Goal: Task Accomplishment & Management: Complete application form

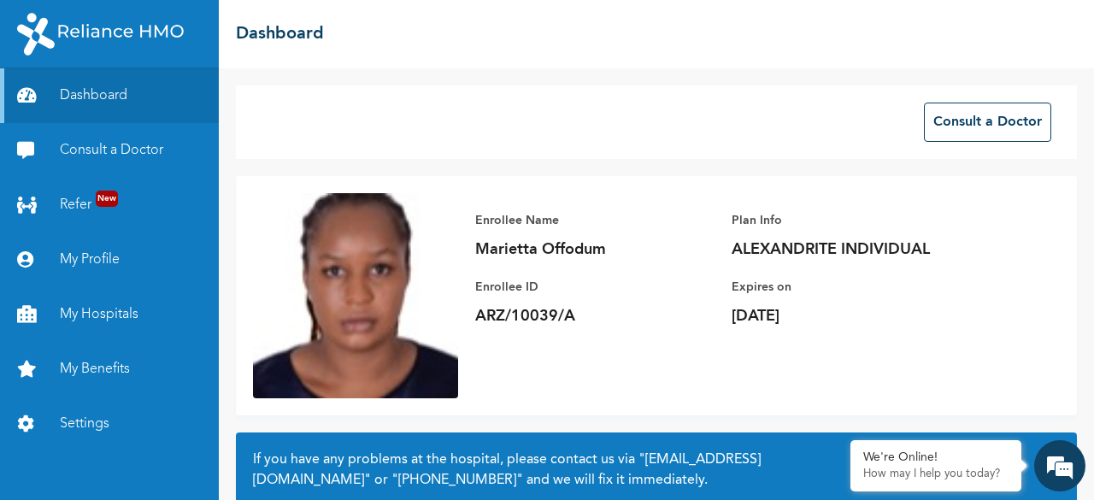
click at [904, 459] on div "We're Online!" at bounding box center [936, 458] width 145 height 15
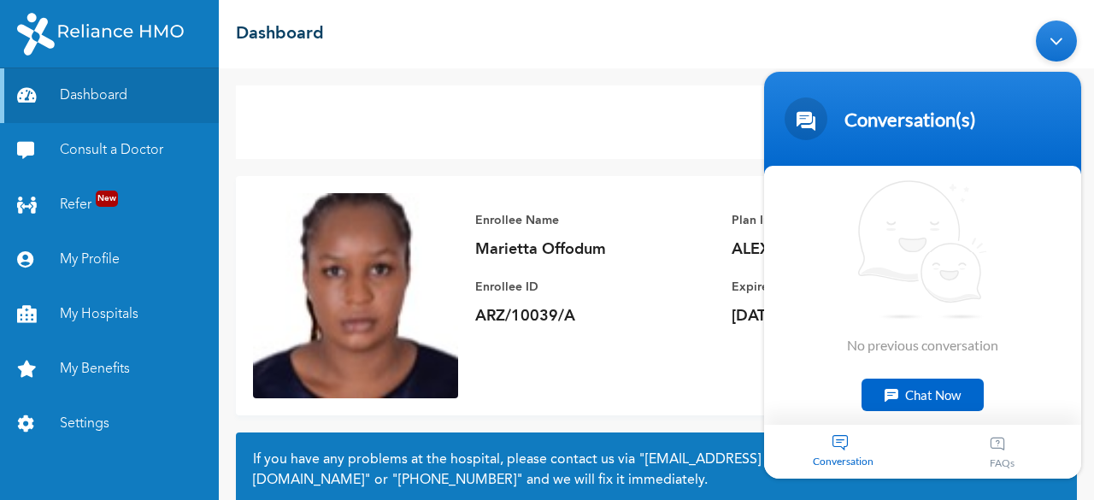
click at [918, 392] on div "Chat Now" at bounding box center [923, 395] width 122 height 32
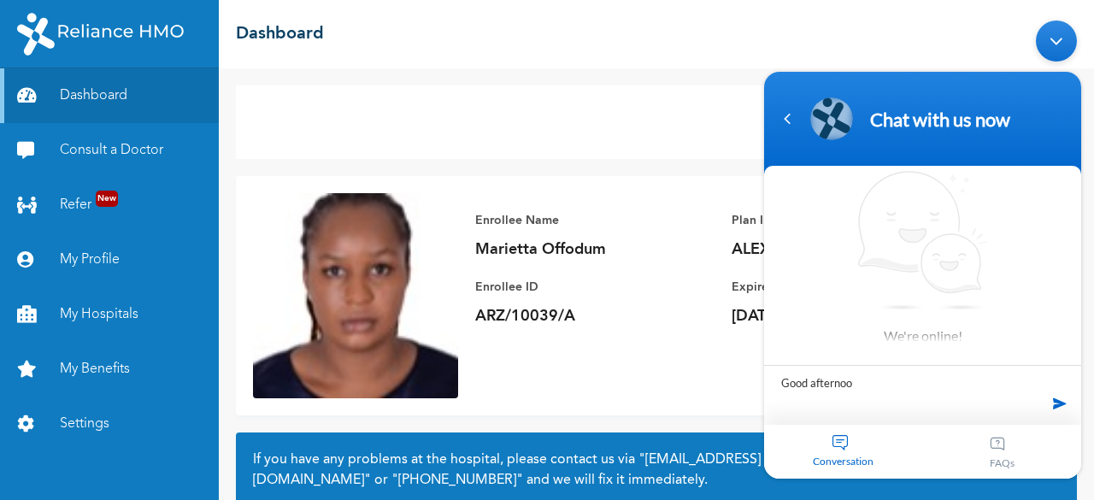
type textarea "Good afternoon"
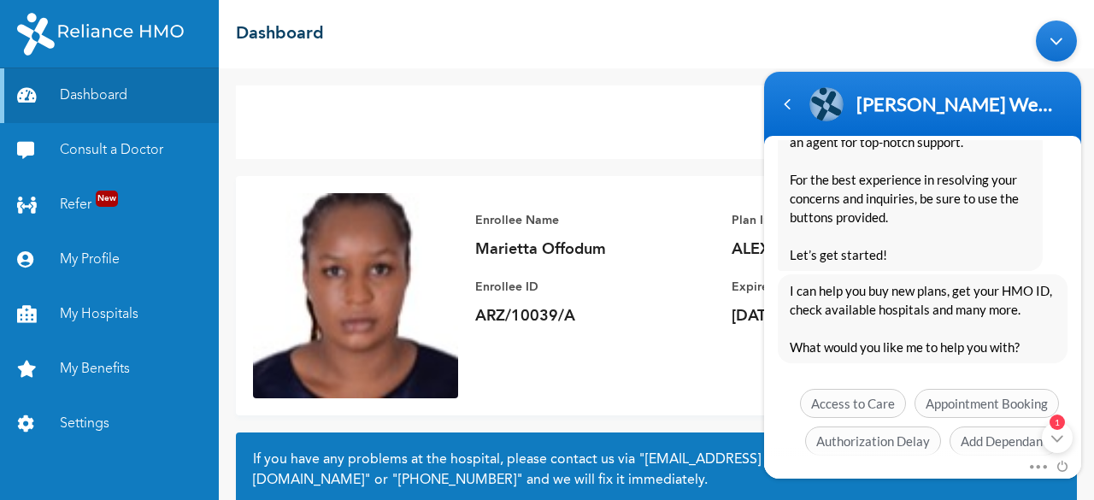
scroll to position [462, 0]
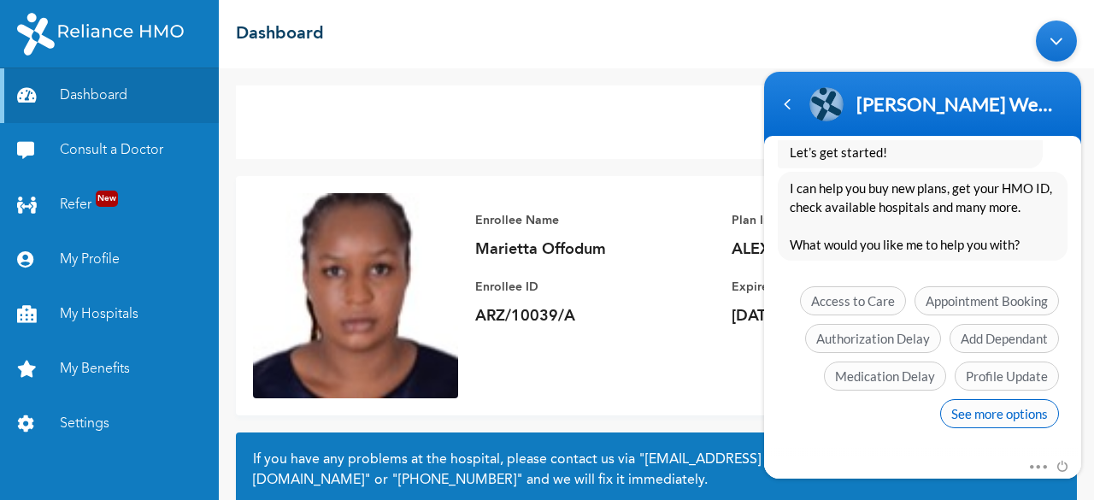
click at [976, 414] on span "See more options" at bounding box center [999, 413] width 119 height 29
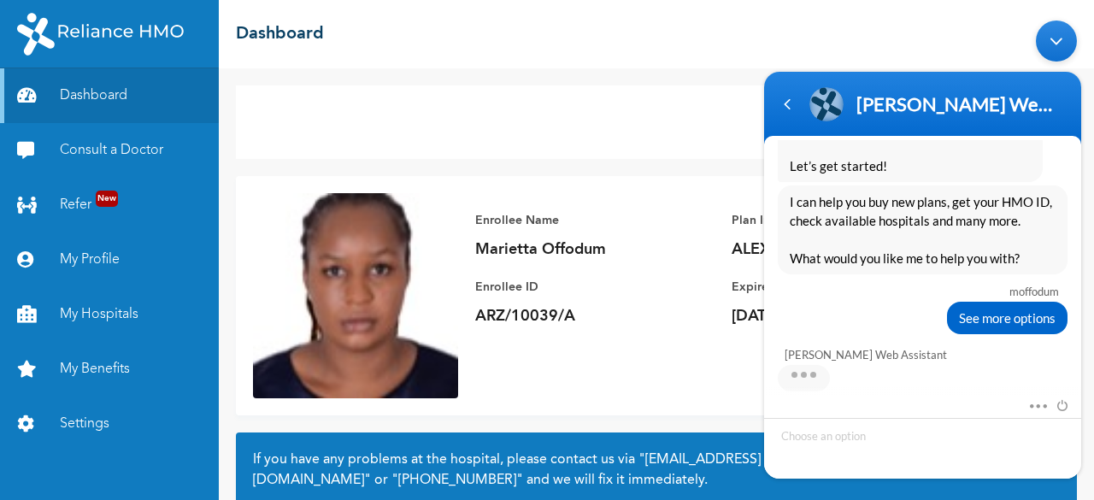
scroll to position [587, 0]
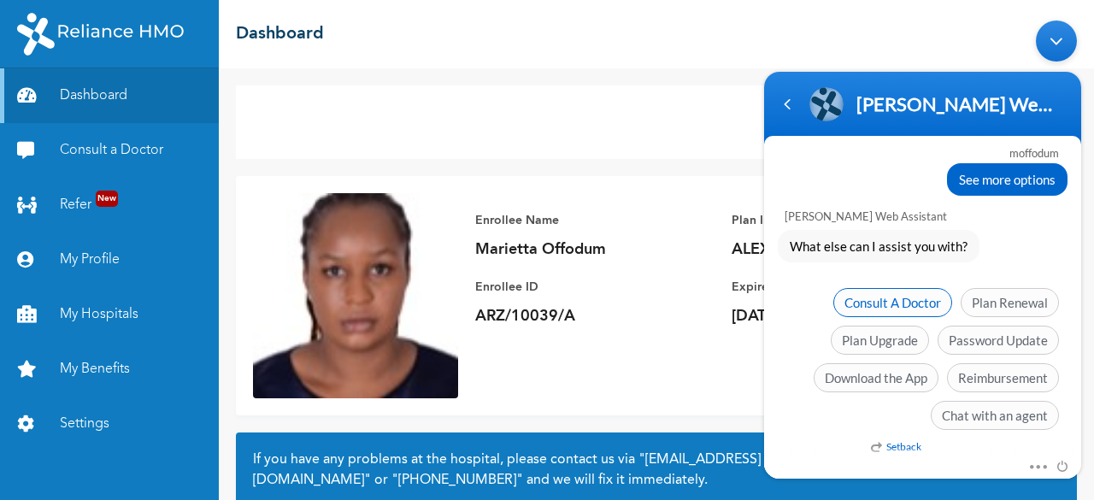
click at [905, 291] on span "Consult A Doctor" at bounding box center [893, 302] width 119 height 29
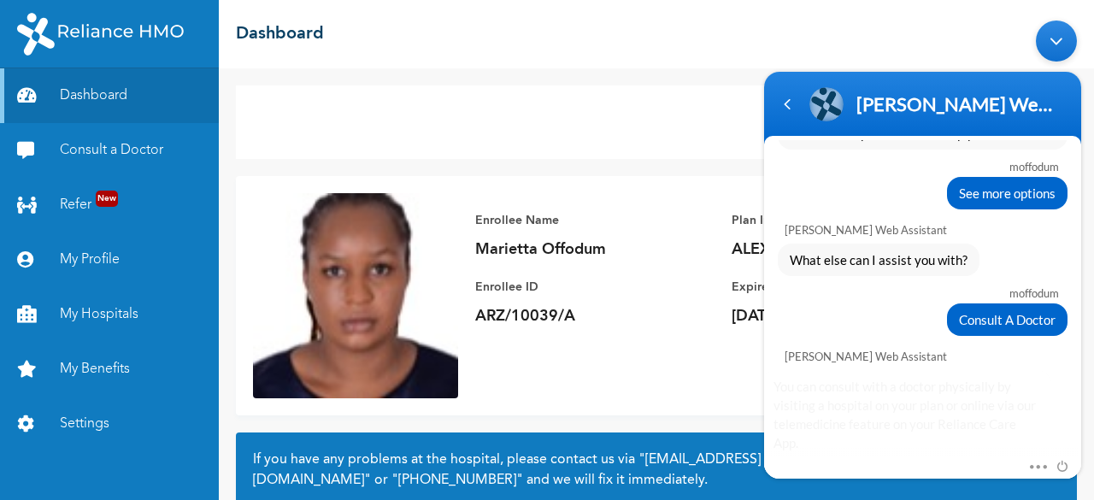
scroll to position [732, 0]
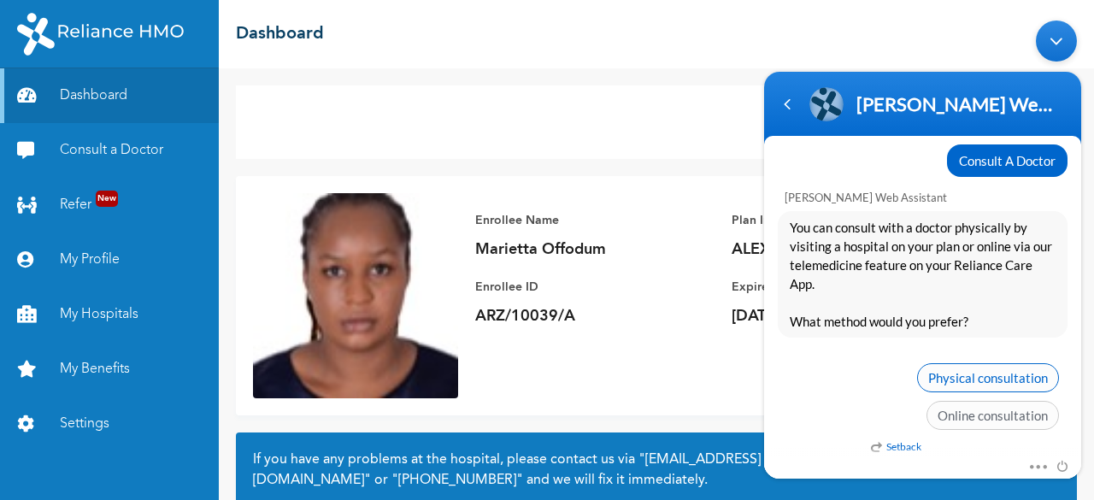
click at [970, 368] on span "Physical consultation" at bounding box center [988, 377] width 142 height 29
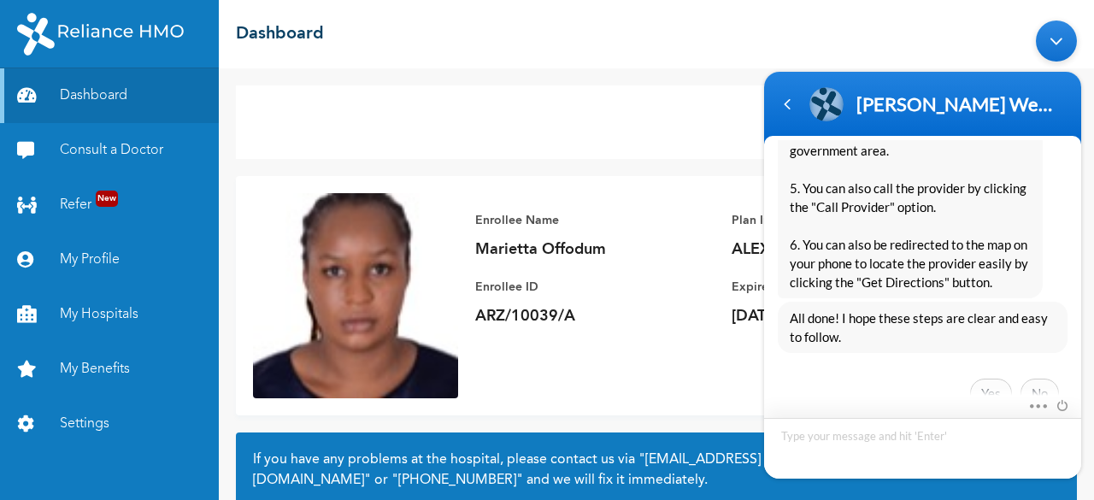
scroll to position [1554, 0]
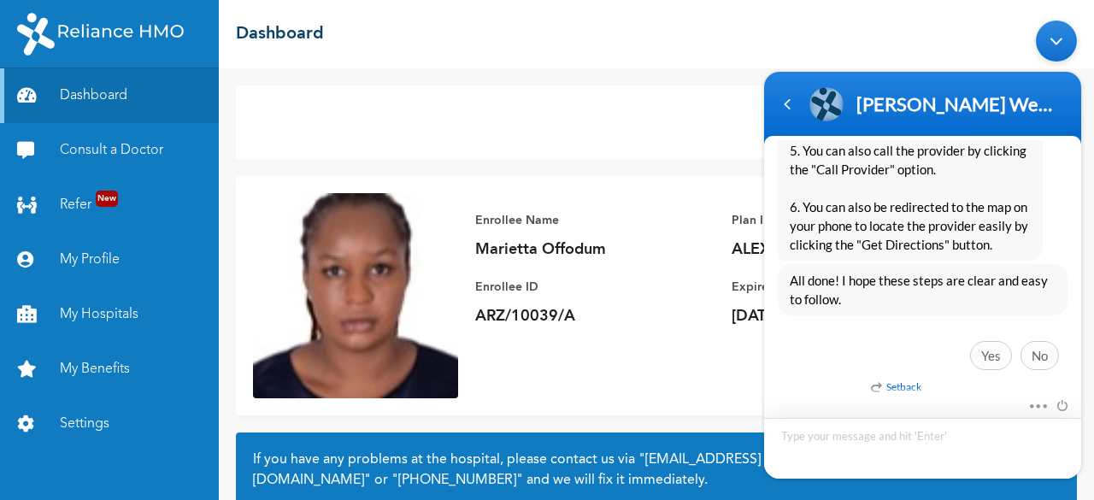
click at [844, 440] on textarea "Type your message and hit 'Enter'" at bounding box center [922, 448] width 317 height 61
type textarea "i would like to speak to a [MEDICAL_DATA]"
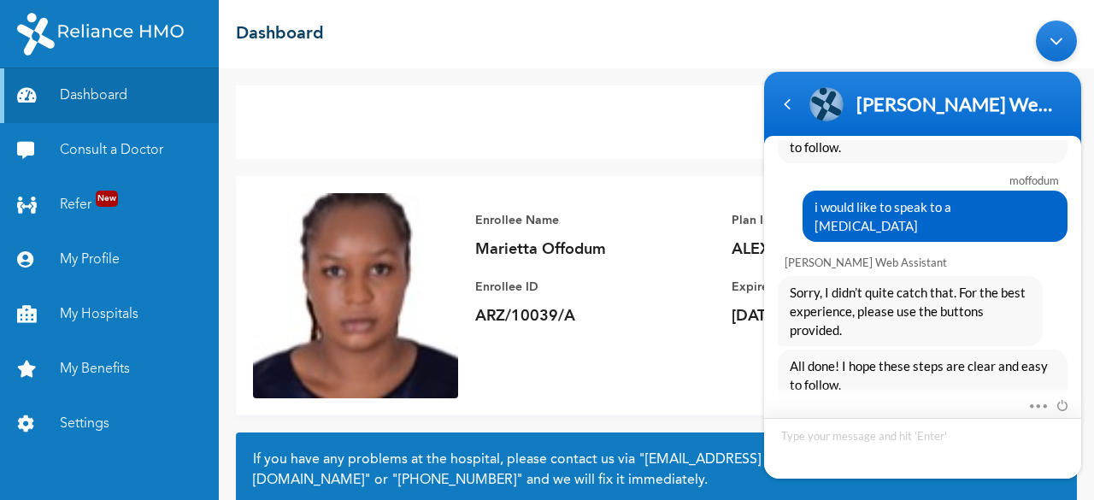
scroll to position [1772, 0]
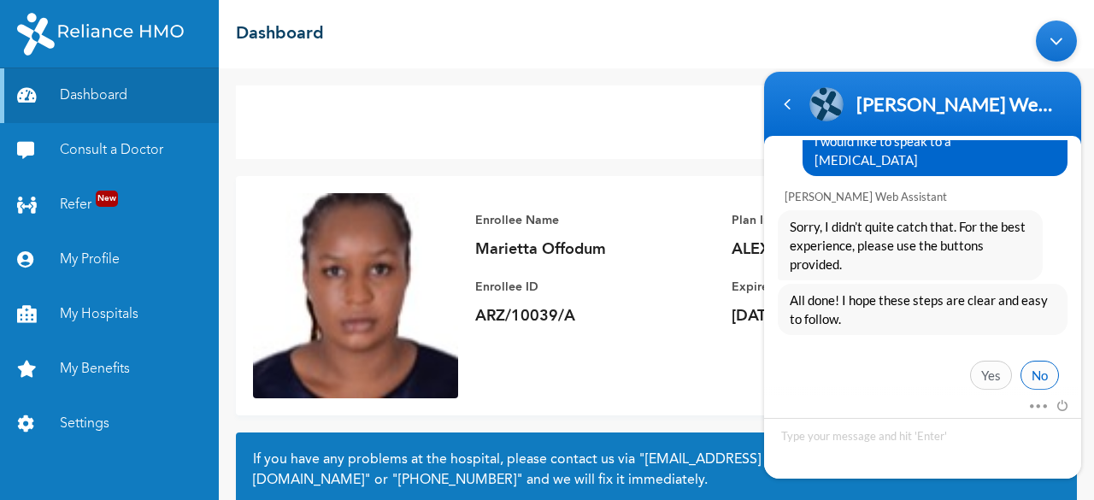
click at [1029, 361] on span "No" at bounding box center [1040, 375] width 38 height 29
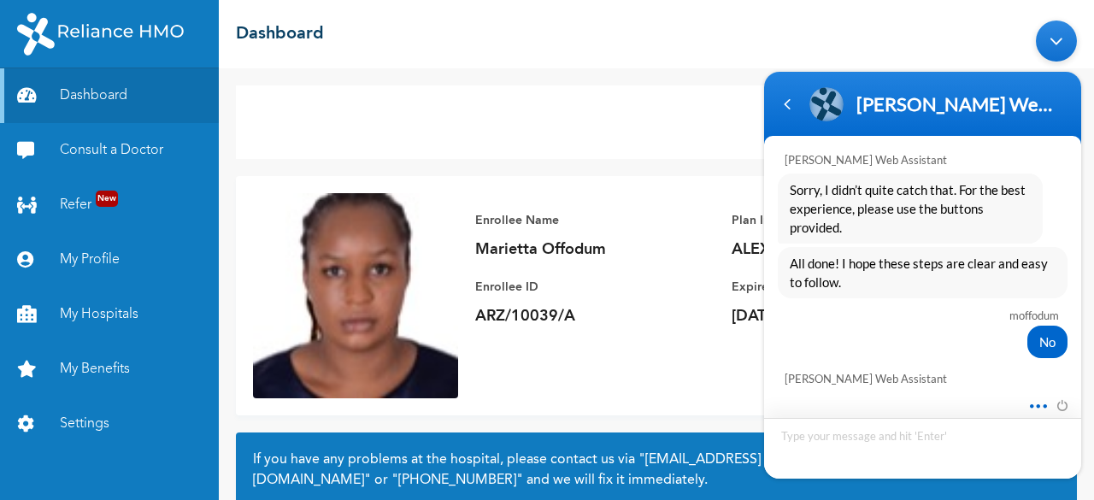
scroll to position [1917, 0]
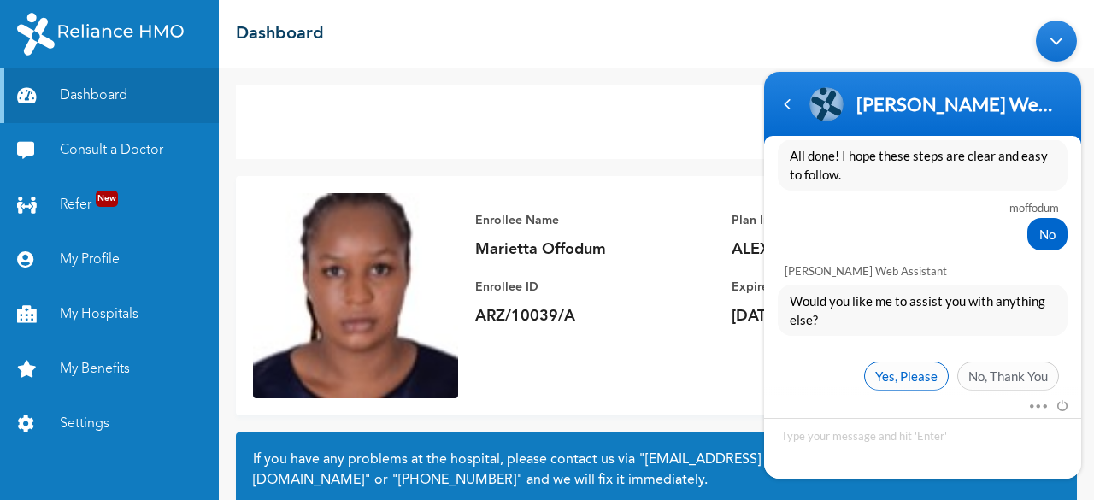
click at [911, 362] on span "Yes, Please" at bounding box center [906, 376] width 85 height 29
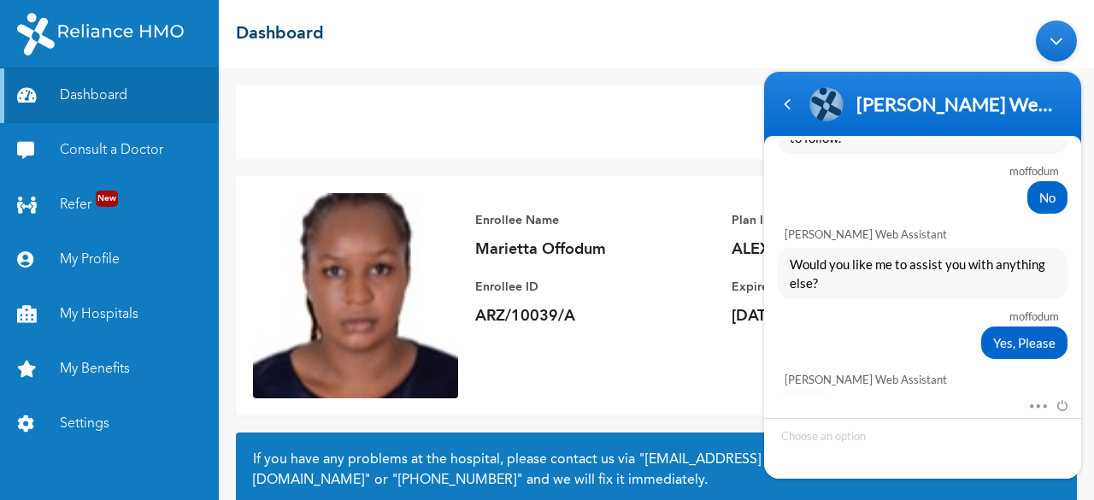
scroll to position [2093, 0]
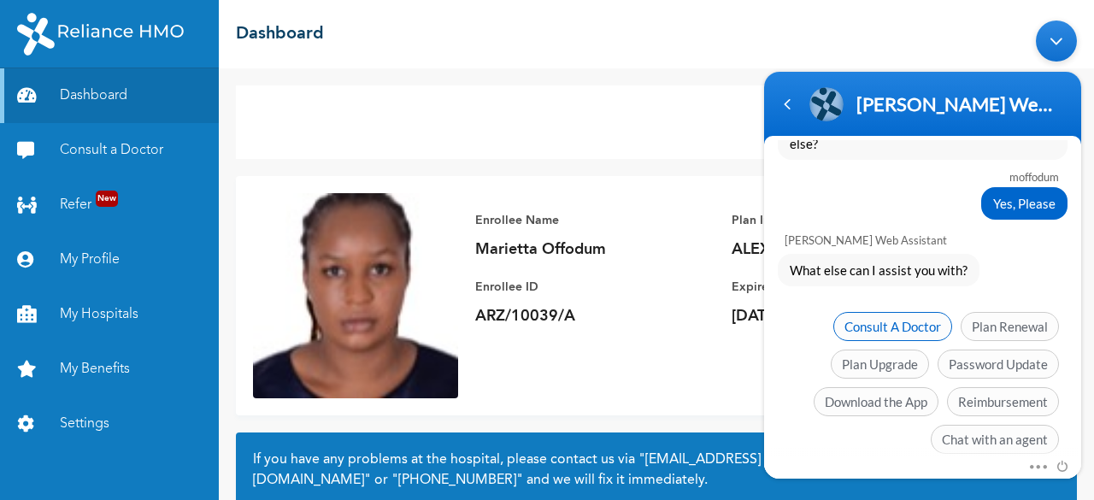
click at [911, 312] on span "Consult A Doctor" at bounding box center [893, 326] width 119 height 29
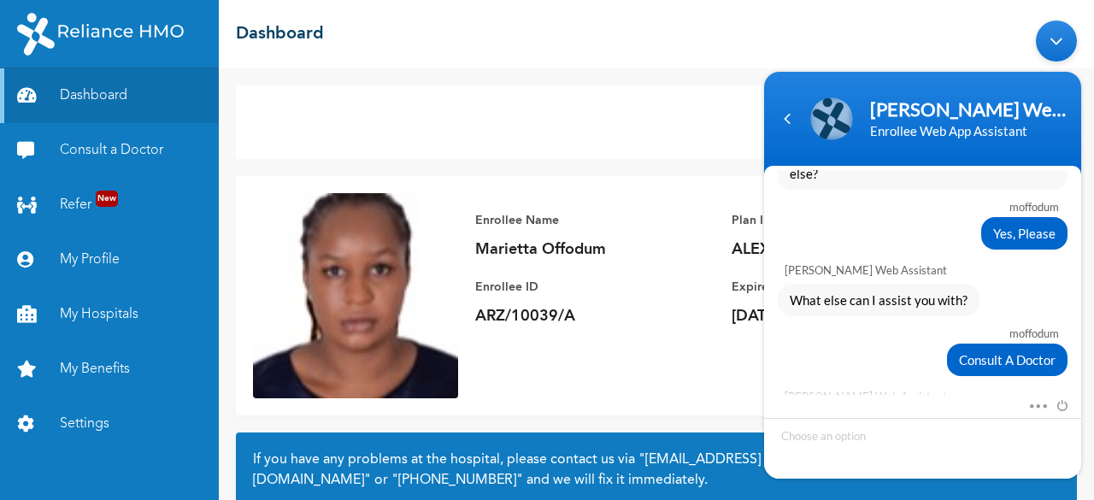
scroll to position [2267, 0]
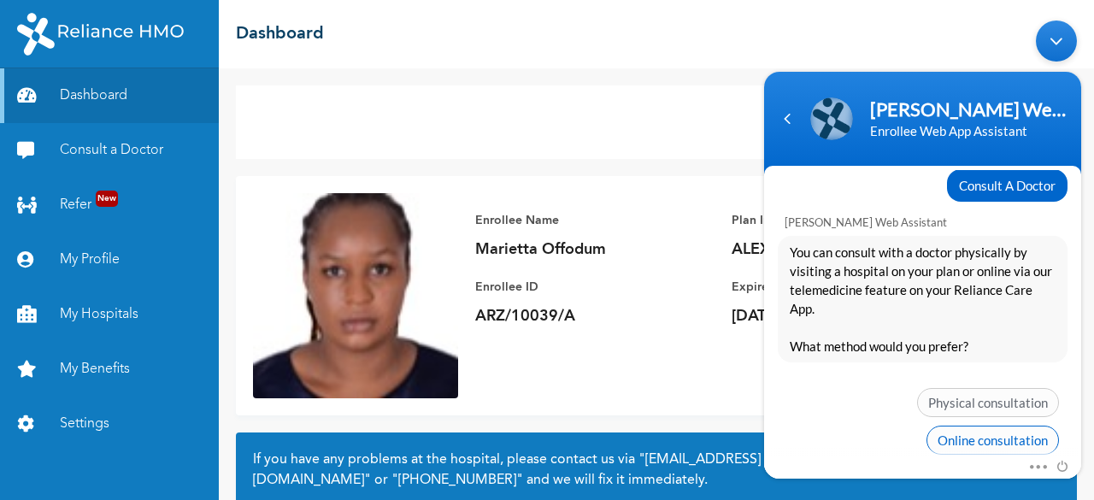
click at [961, 426] on span "Online consultation" at bounding box center [993, 440] width 133 height 29
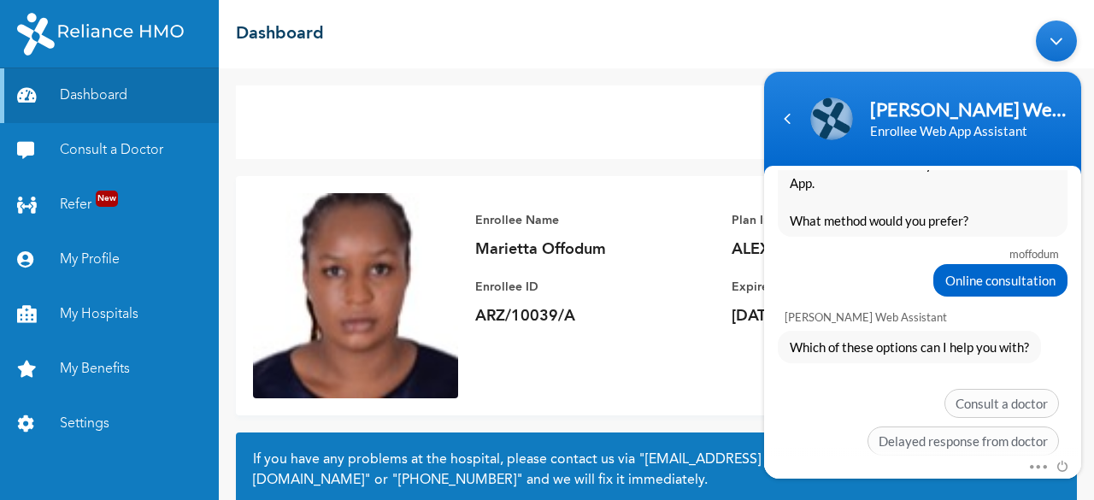
scroll to position [2363, 0]
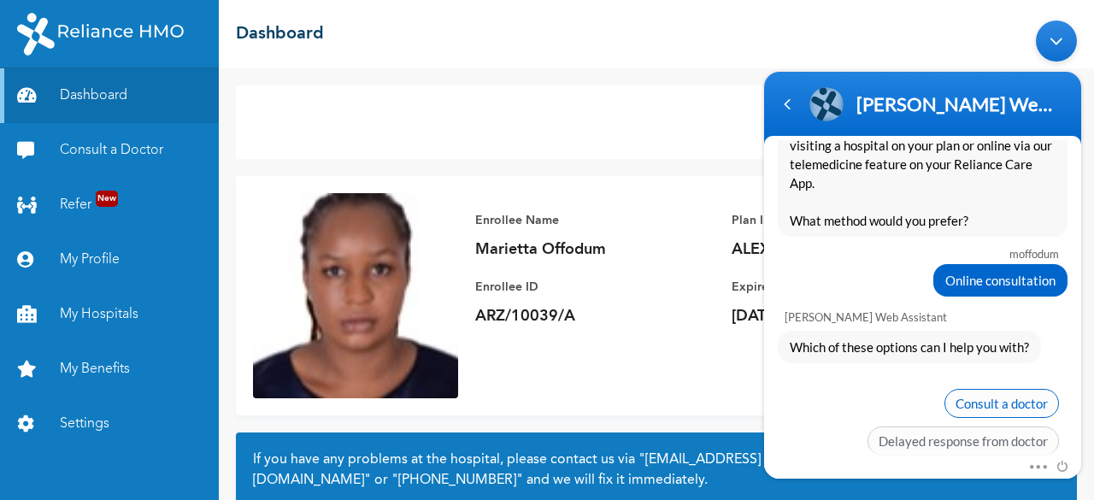
click at [990, 389] on span "Consult a doctor" at bounding box center [1002, 403] width 115 height 29
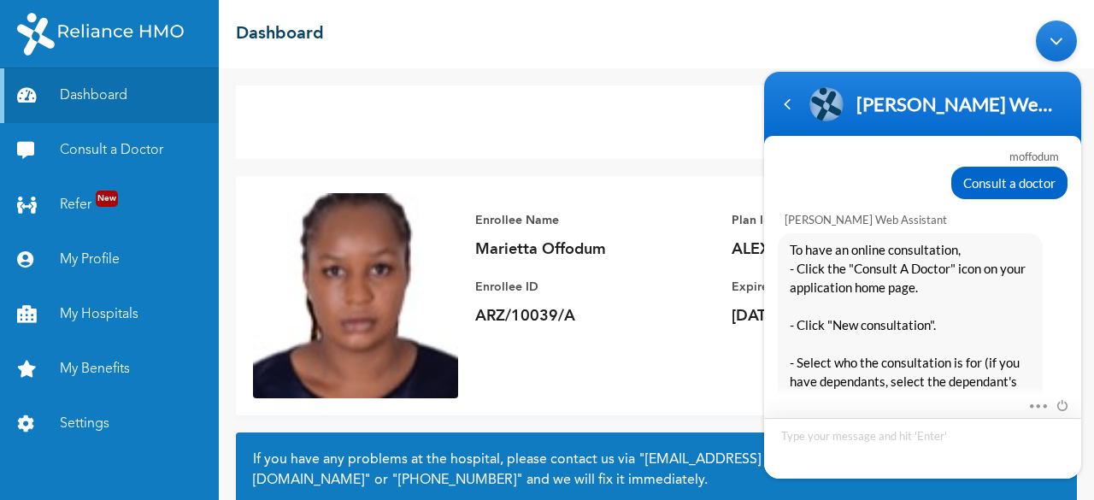
scroll to position [2589, 0]
click at [144, 151] on link "Consult a Doctor" at bounding box center [109, 150] width 219 height 55
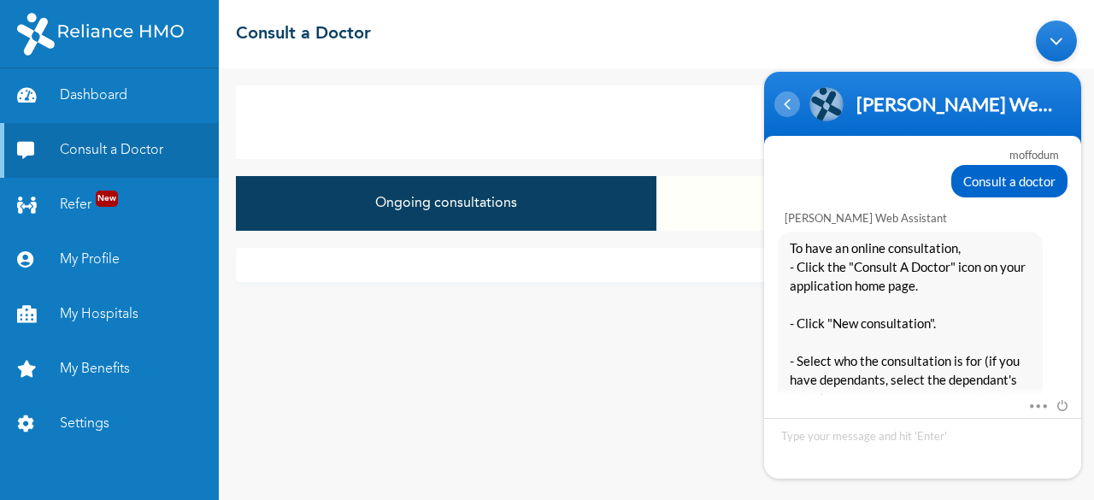
click at [794, 113] on div "Navigation go back" at bounding box center [788, 104] width 26 height 26
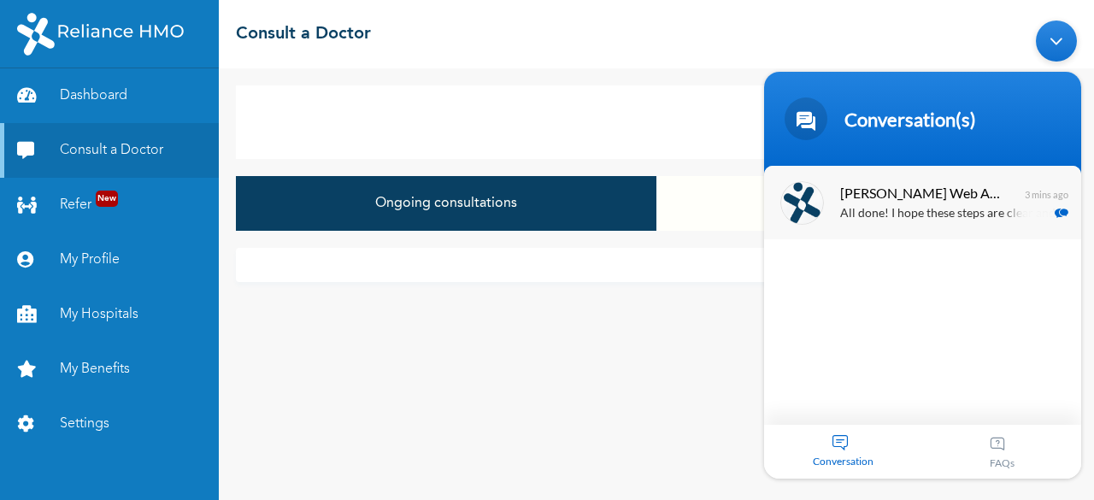
click at [891, 194] on span "[PERSON_NAME] Web Assistant" at bounding box center [921, 192] width 162 height 23
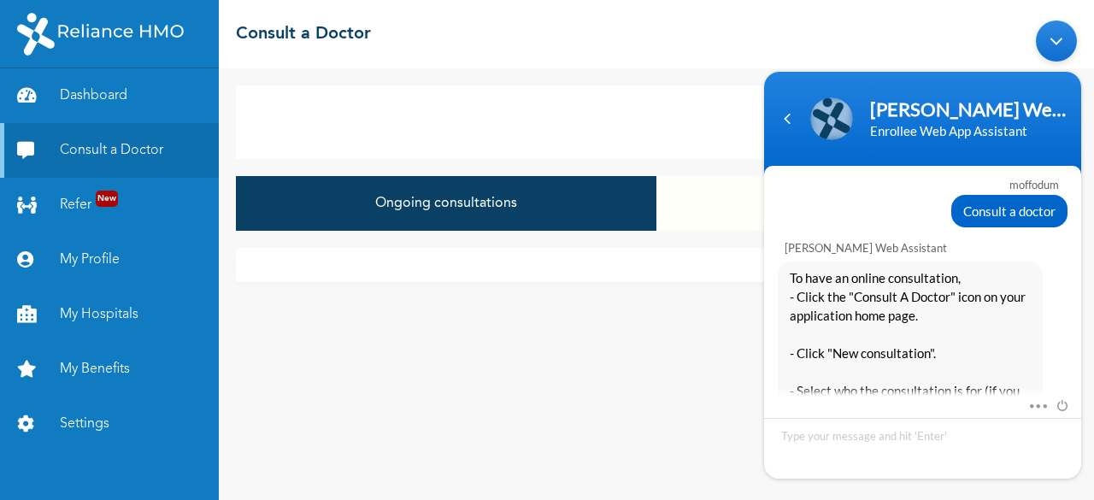
click at [1058, 43] on div "Minimize live chat window" at bounding box center [1056, 41] width 41 height 41
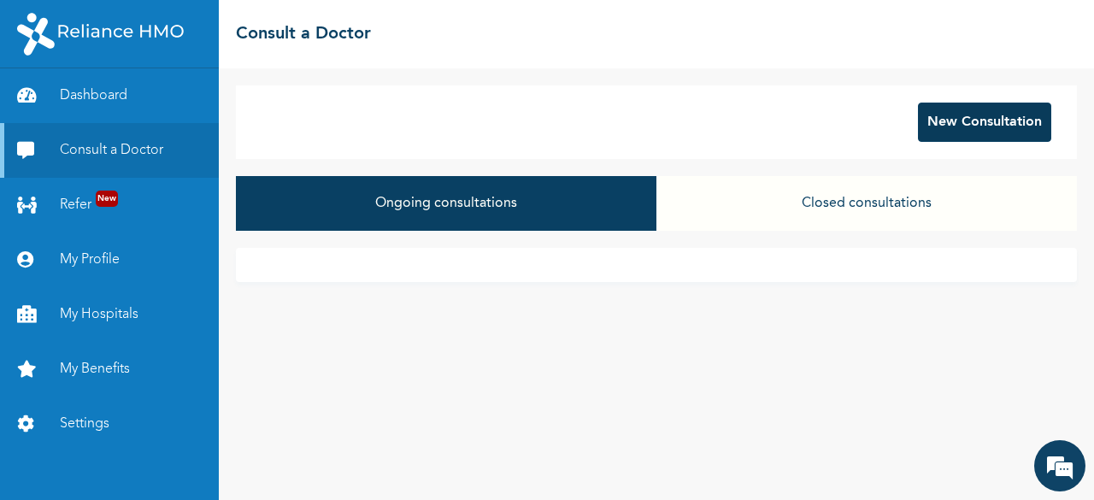
click at [957, 119] on button "New Consultation" at bounding box center [984, 122] width 133 height 39
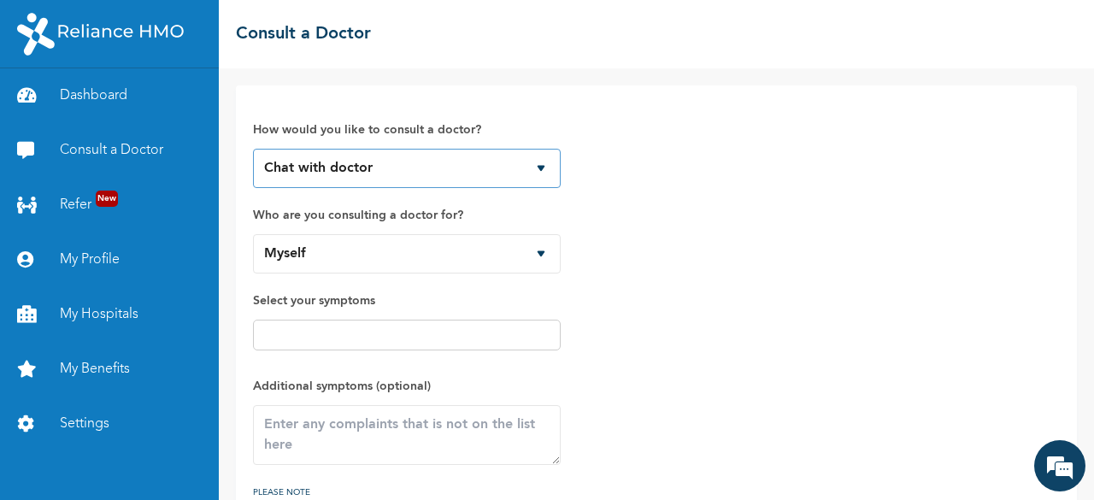
click at [541, 170] on select "Chat with doctor Phone Call" at bounding box center [407, 168] width 308 height 39
select select "2"
click at [253, 149] on select "Chat with doctor Phone Call" at bounding box center [407, 168] width 308 height 39
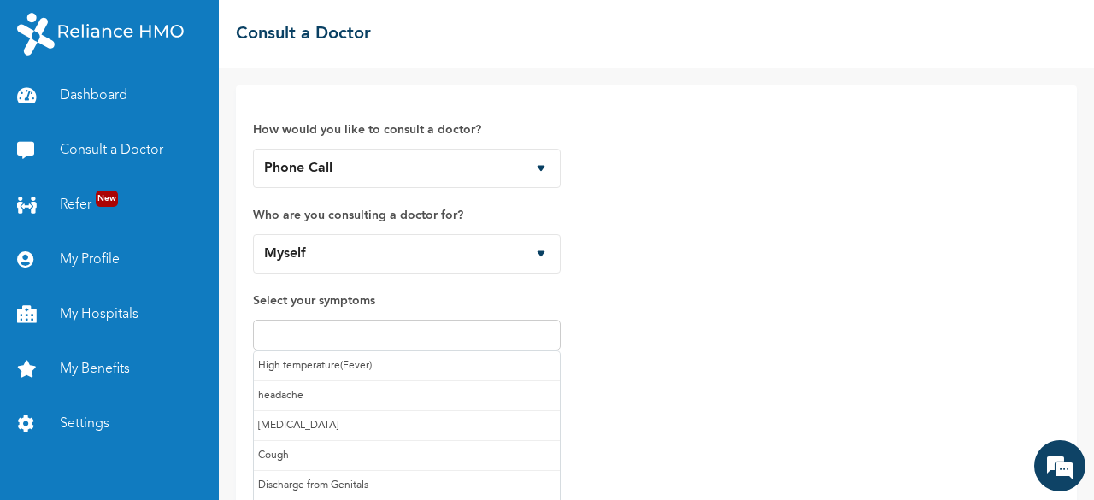
click at [354, 331] on input "text" at bounding box center [407, 335] width 298 height 21
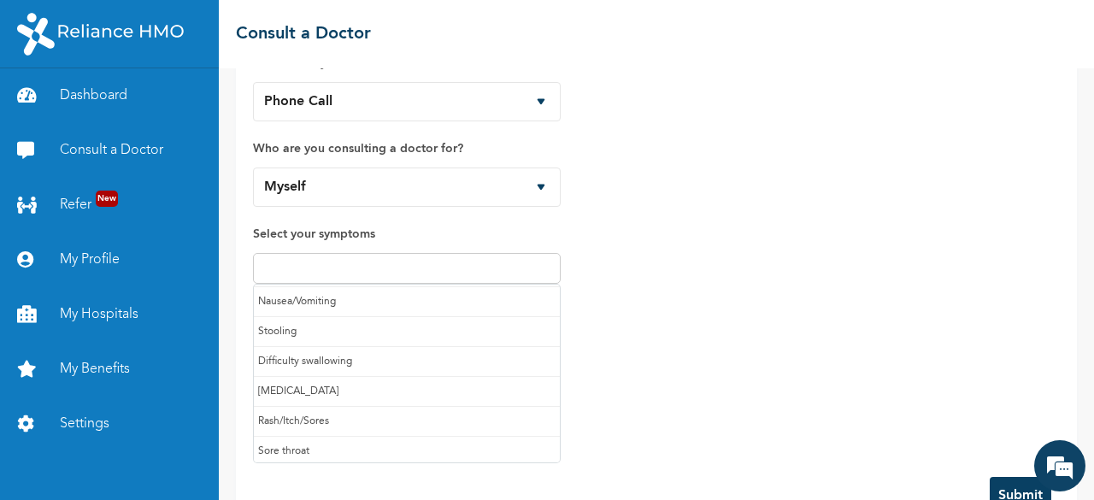
scroll to position [57, 0]
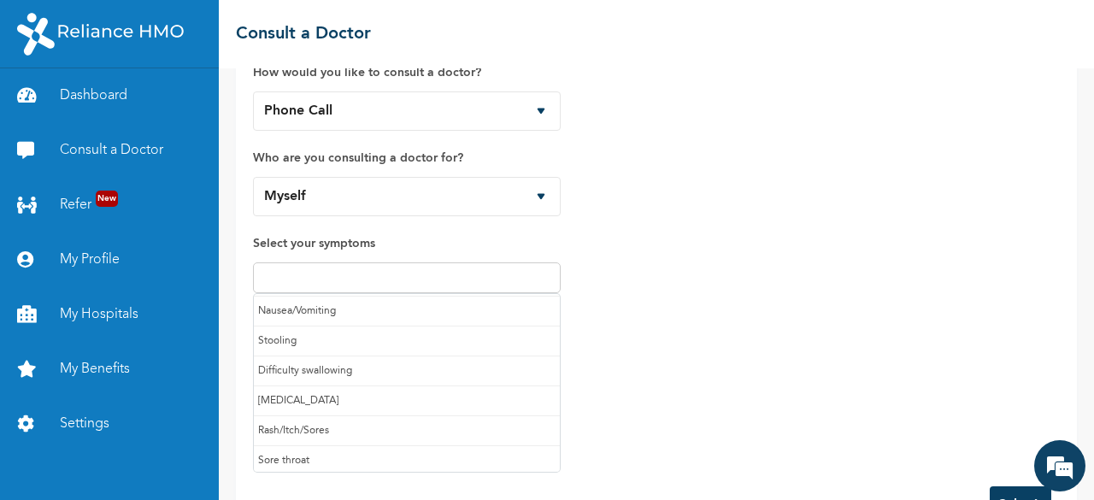
click at [366, 273] on input "text" at bounding box center [407, 278] width 298 height 21
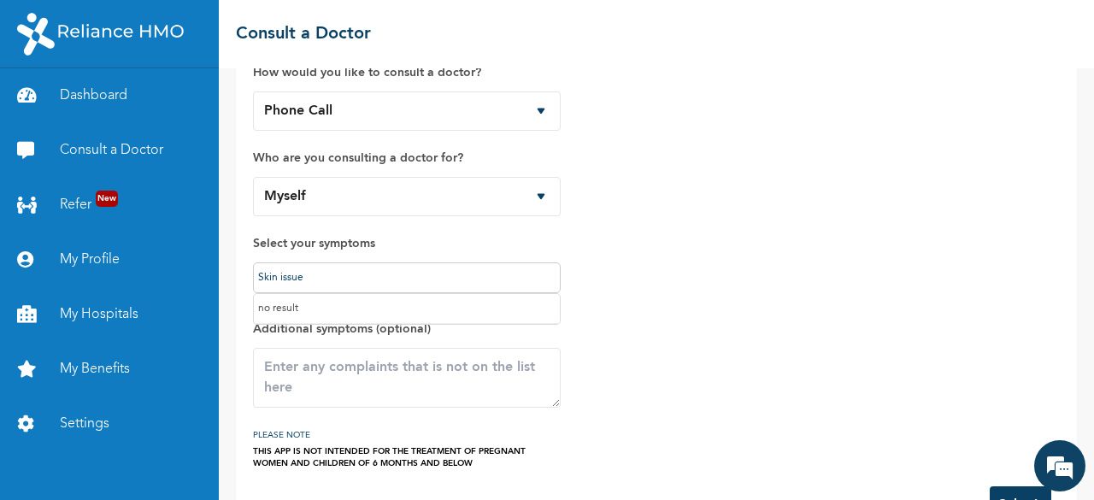
scroll to position [107, 0]
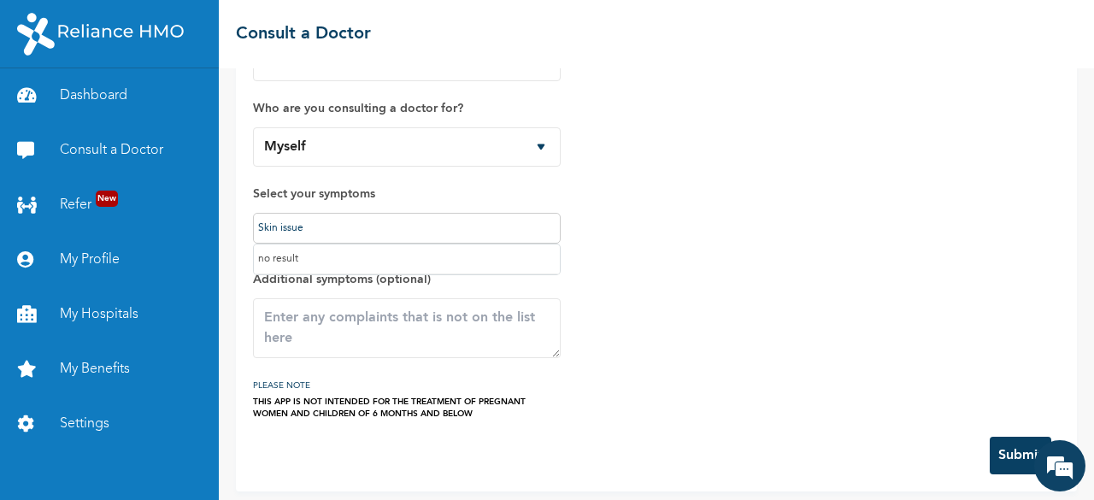
type input "Skin issue"
click at [757, 312] on div "How would you like to consult a doctor? Chat with doctor Phone Call Who are you…" at bounding box center [656, 208] width 807 height 424
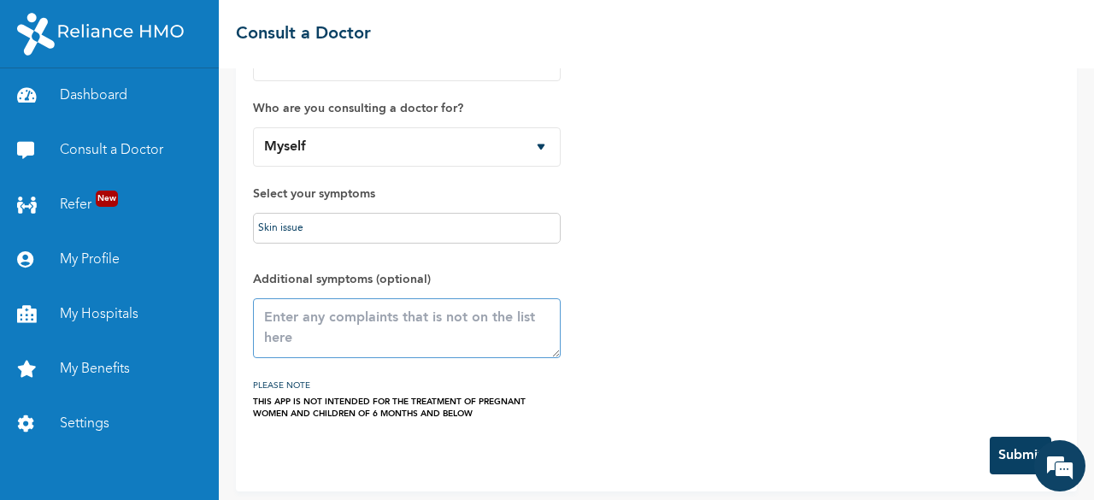
click at [406, 323] on textarea at bounding box center [407, 328] width 308 height 60
type textarea "S"
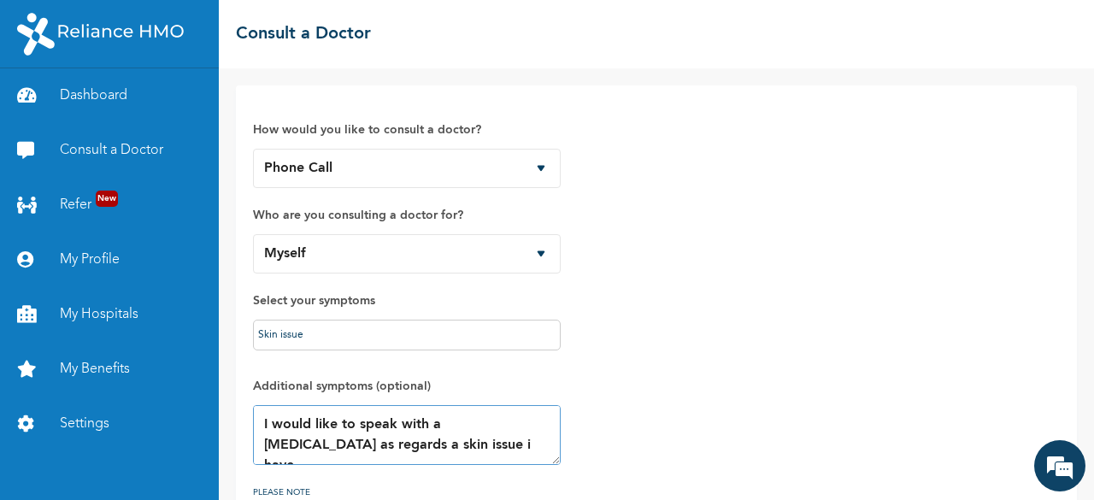
scroll to position [113, 0]
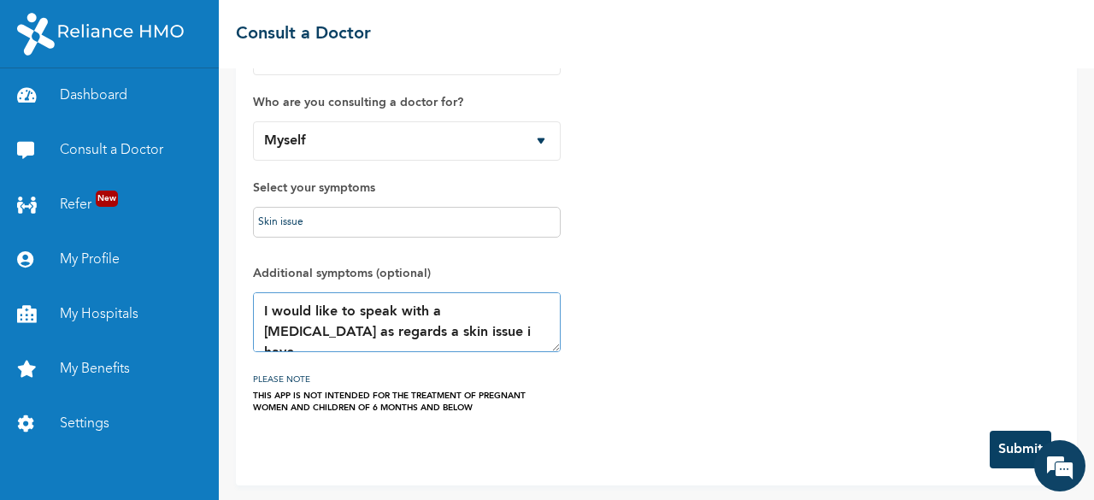
type textarea "I would like to speak with a [MEDICAL_DATA] as regards a skin issue i have."
click at [999, 445] on button "Submit" at bounding box center [1021, 450] width 62 height 38
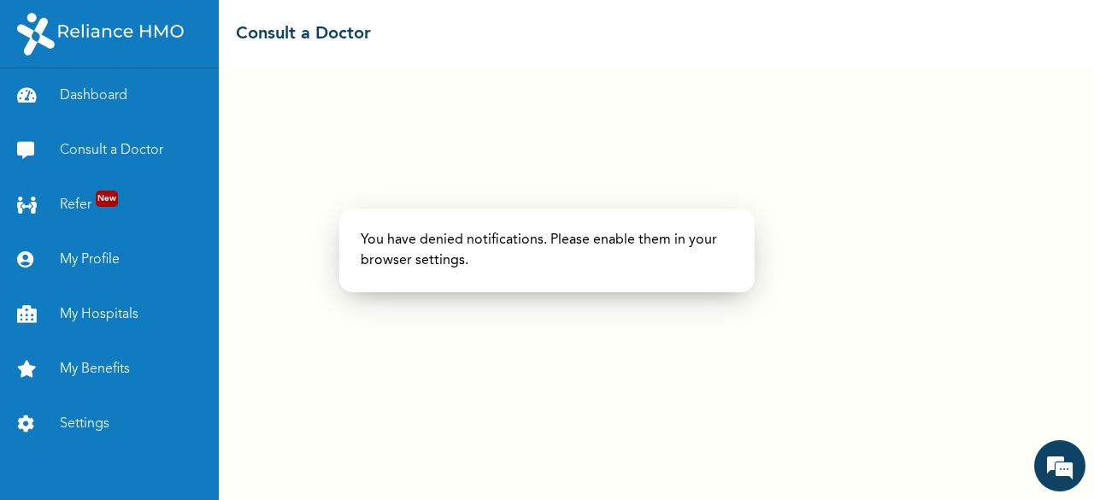
select select "2"
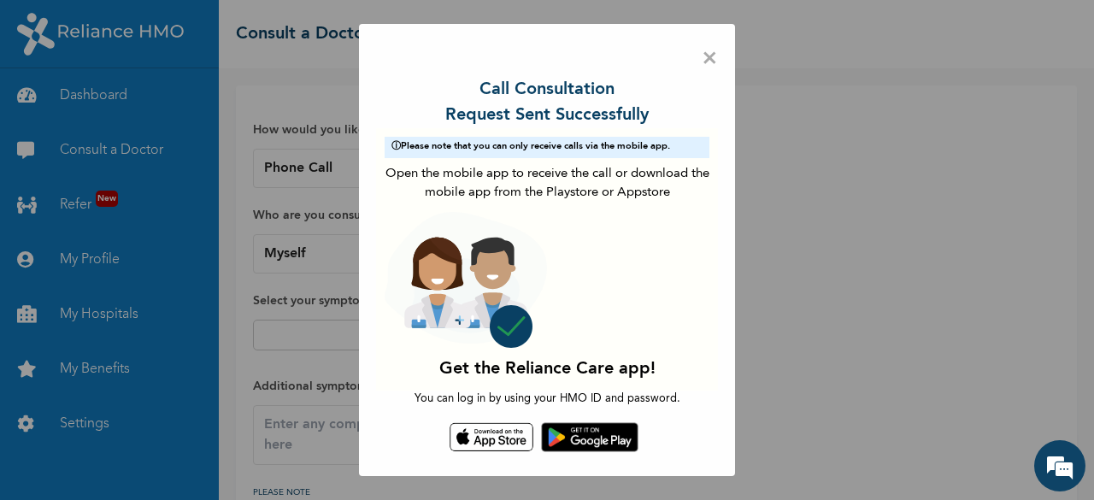
click at [710, 62] on span "×" at bounding box center [710, 59] width 16 height 36
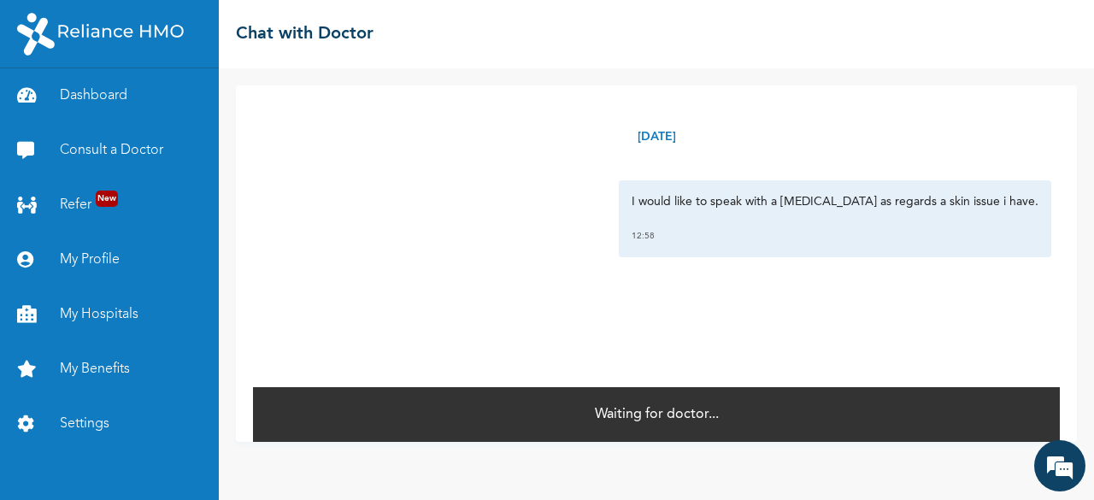
scroll to position [3029, 0]
